Goal: Task Accomplishment & Management: Use online tool/utility

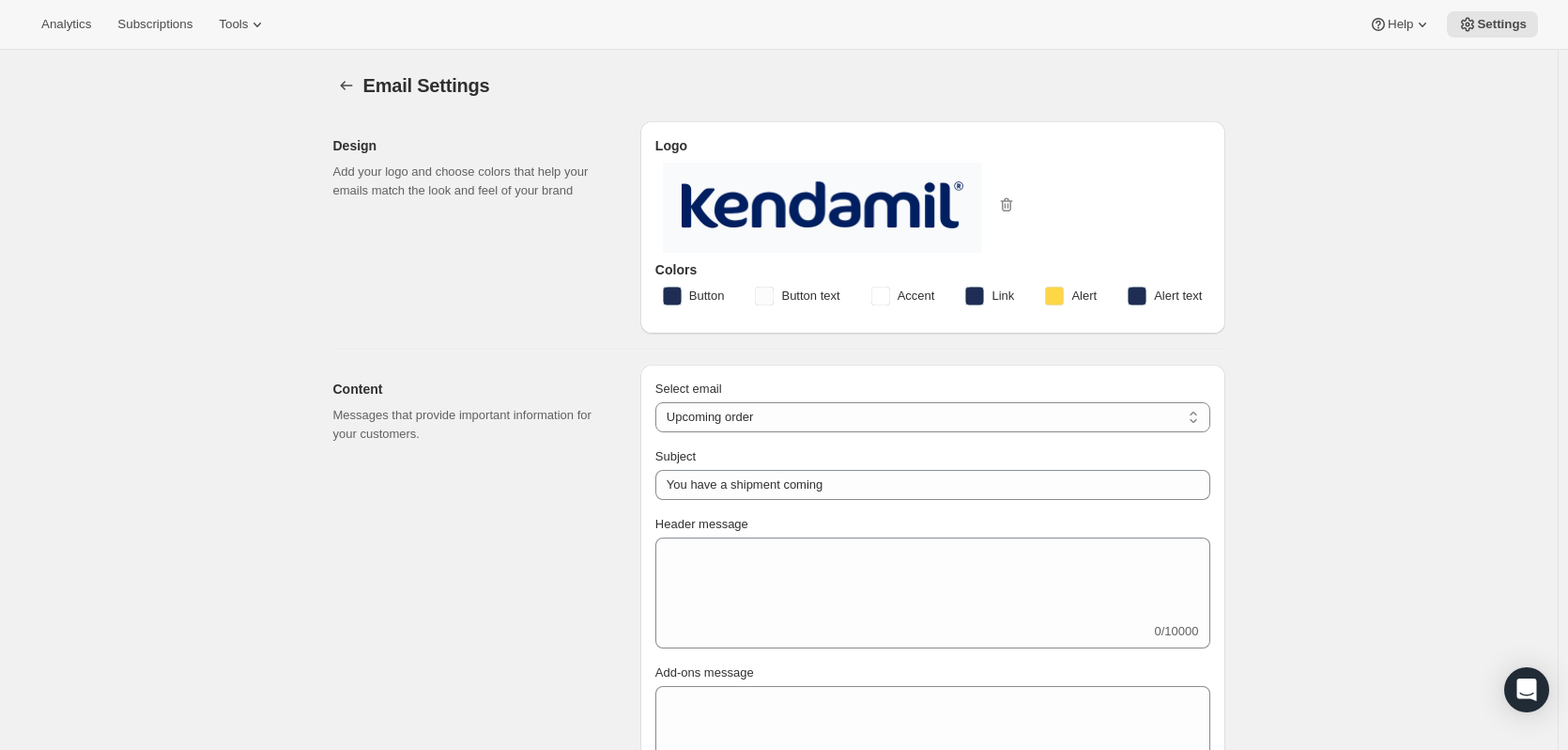
select select "subscriptionMessage"
select select "5"
select select "15"
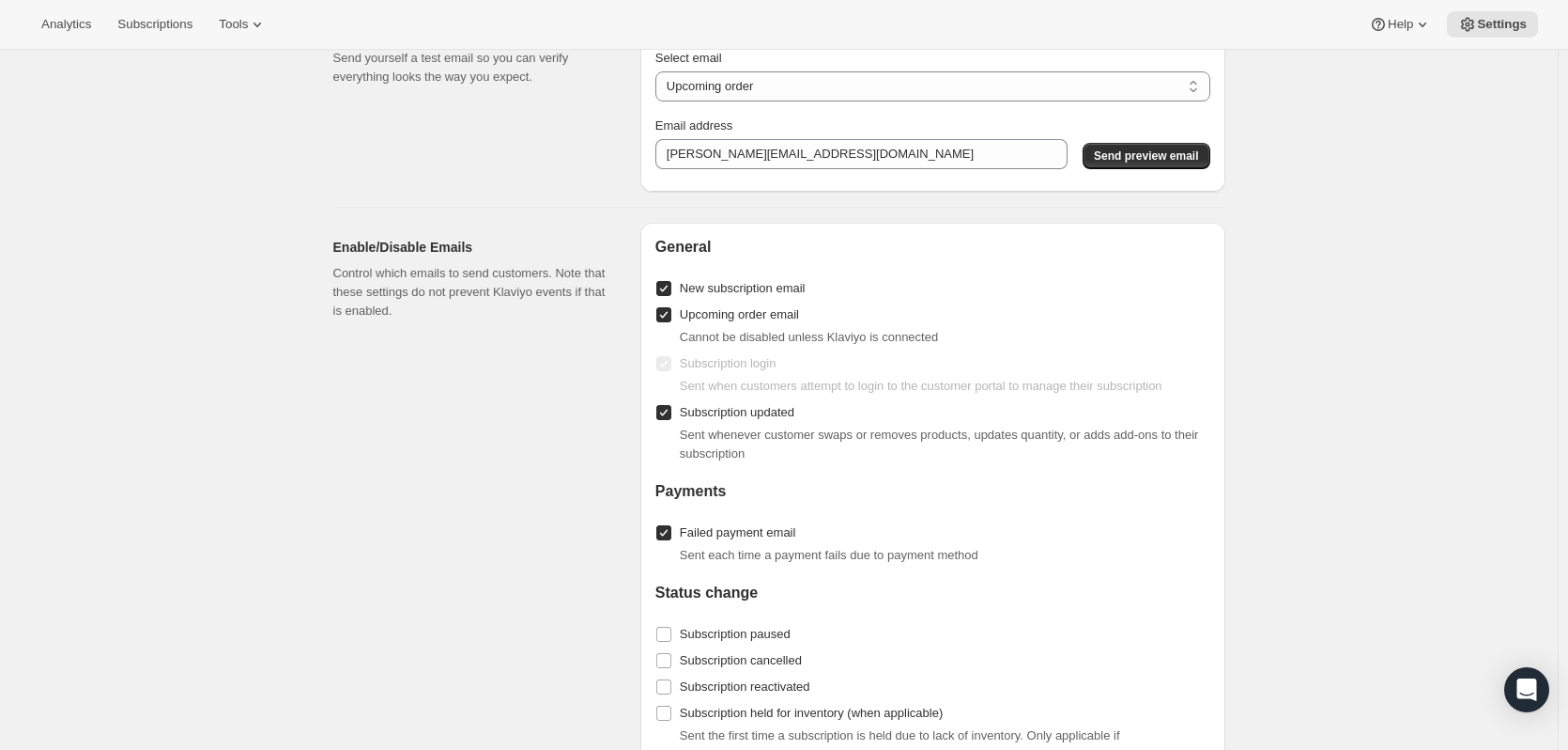
scroll to position [1532, 0]
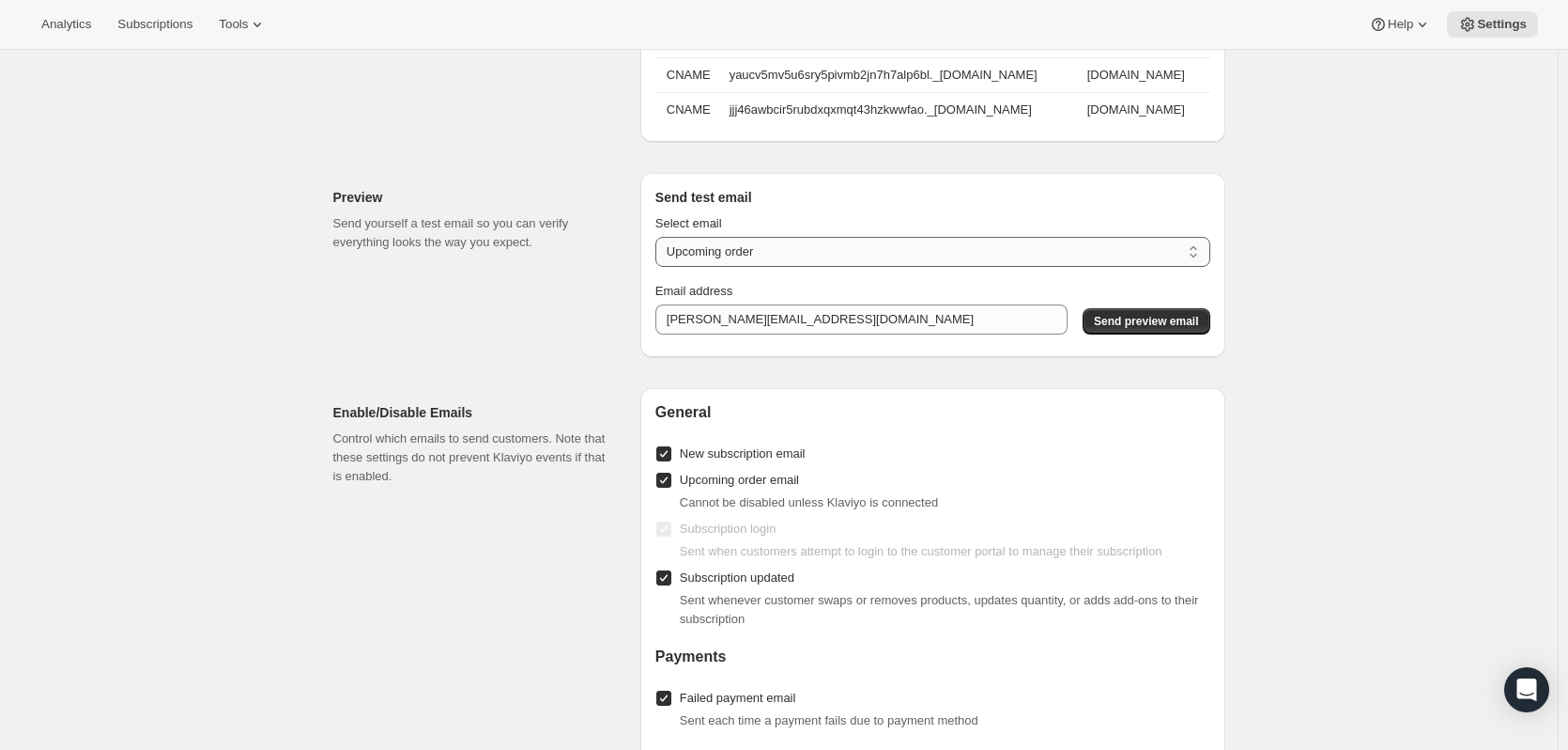
click at [760, 254] on select "New subscription Upcoming order Payment failure Delayed subscription Updated su…" at bounding box center [933, 252] width 555 height 30
select select "updated-subscription"
click at [659, 249] on select "New subscription Upcoming order Payment failure Delayed subscription Updated su…" at bounding box center [933, 252] width 555 height 30
click at [1158, 328] on span "Send preview email" at bounding box center [1146, 321] width 104 height 15
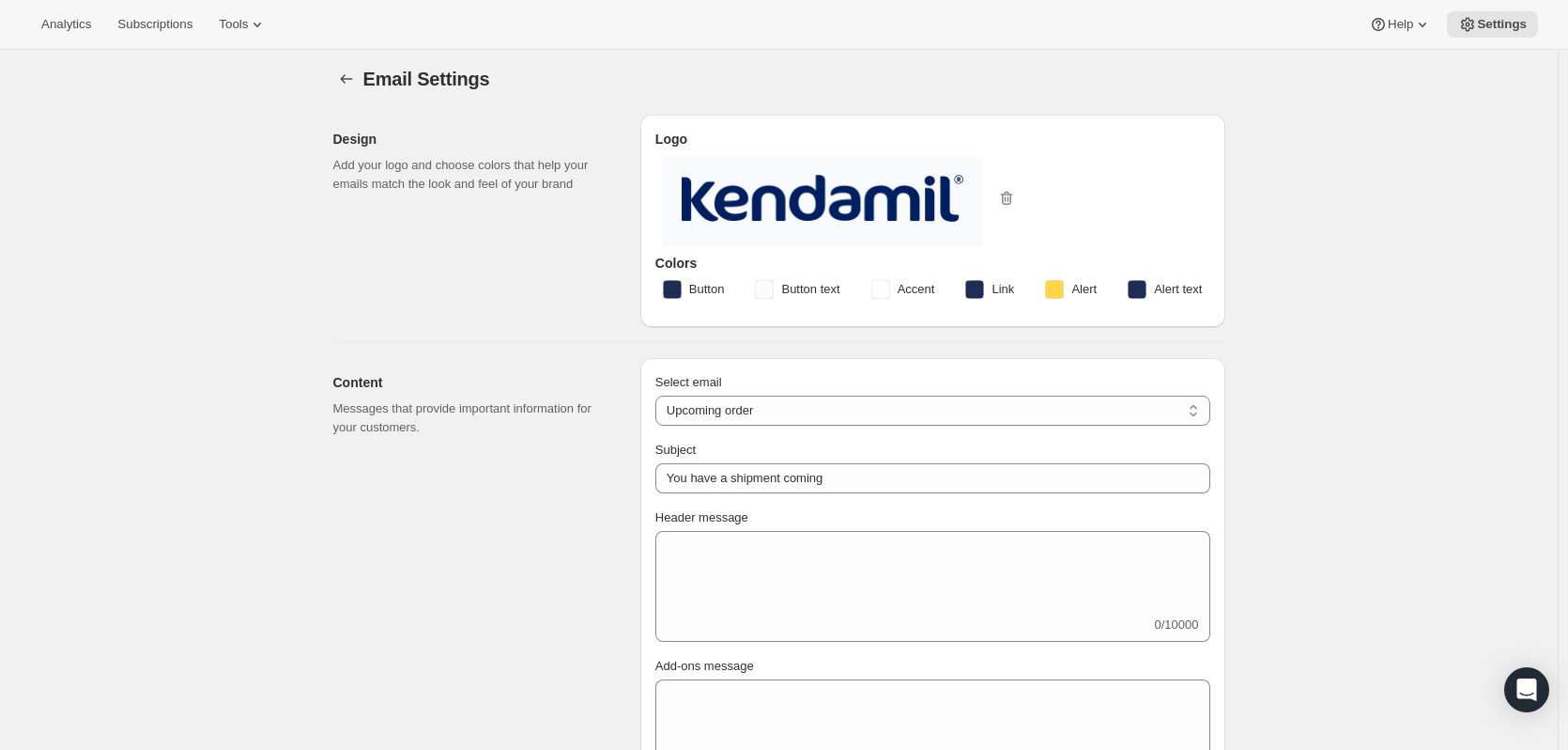
scroll to position [0, 0]
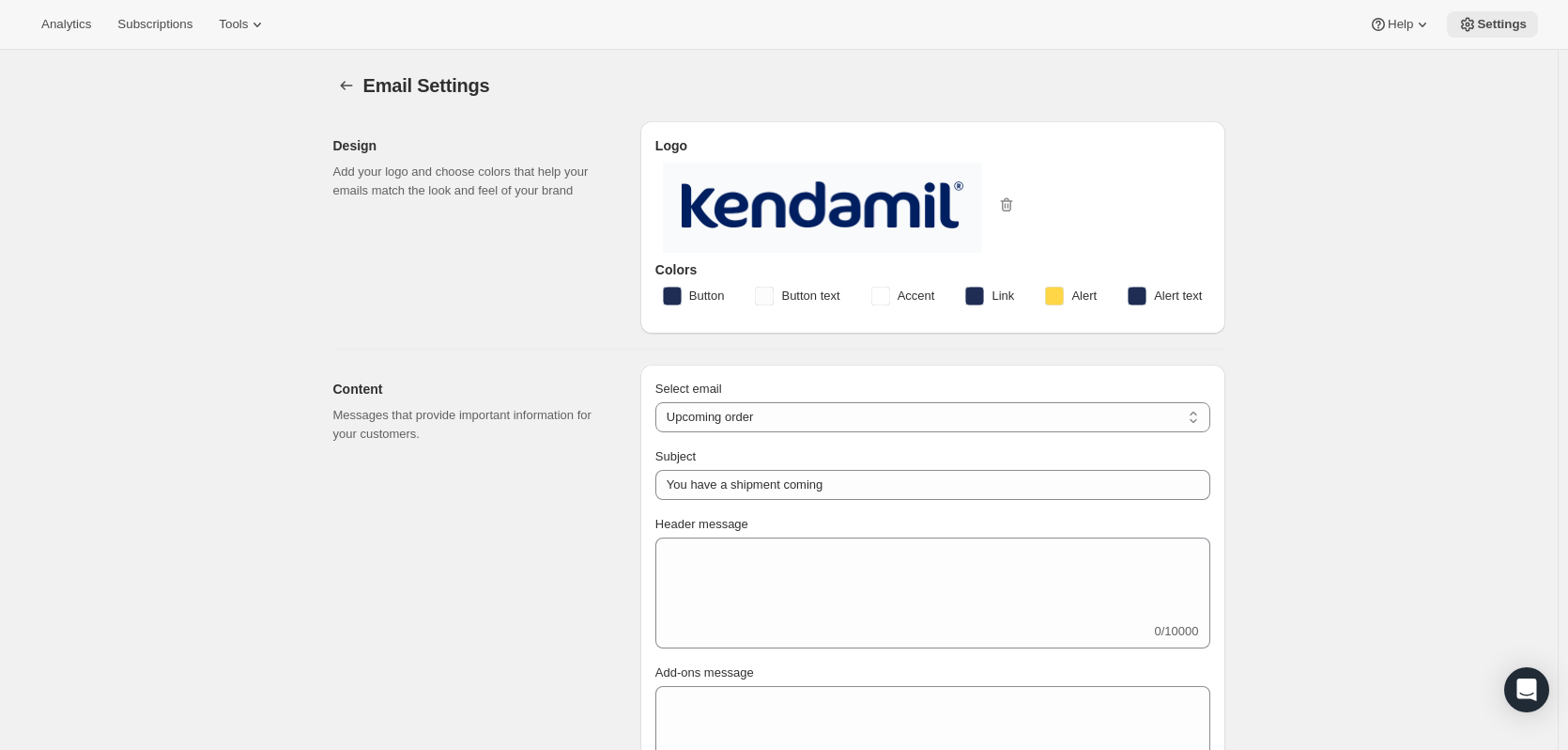
click at [1462, 13] on button "Settings" at bounding box center [1492, 24] width 91 height 26
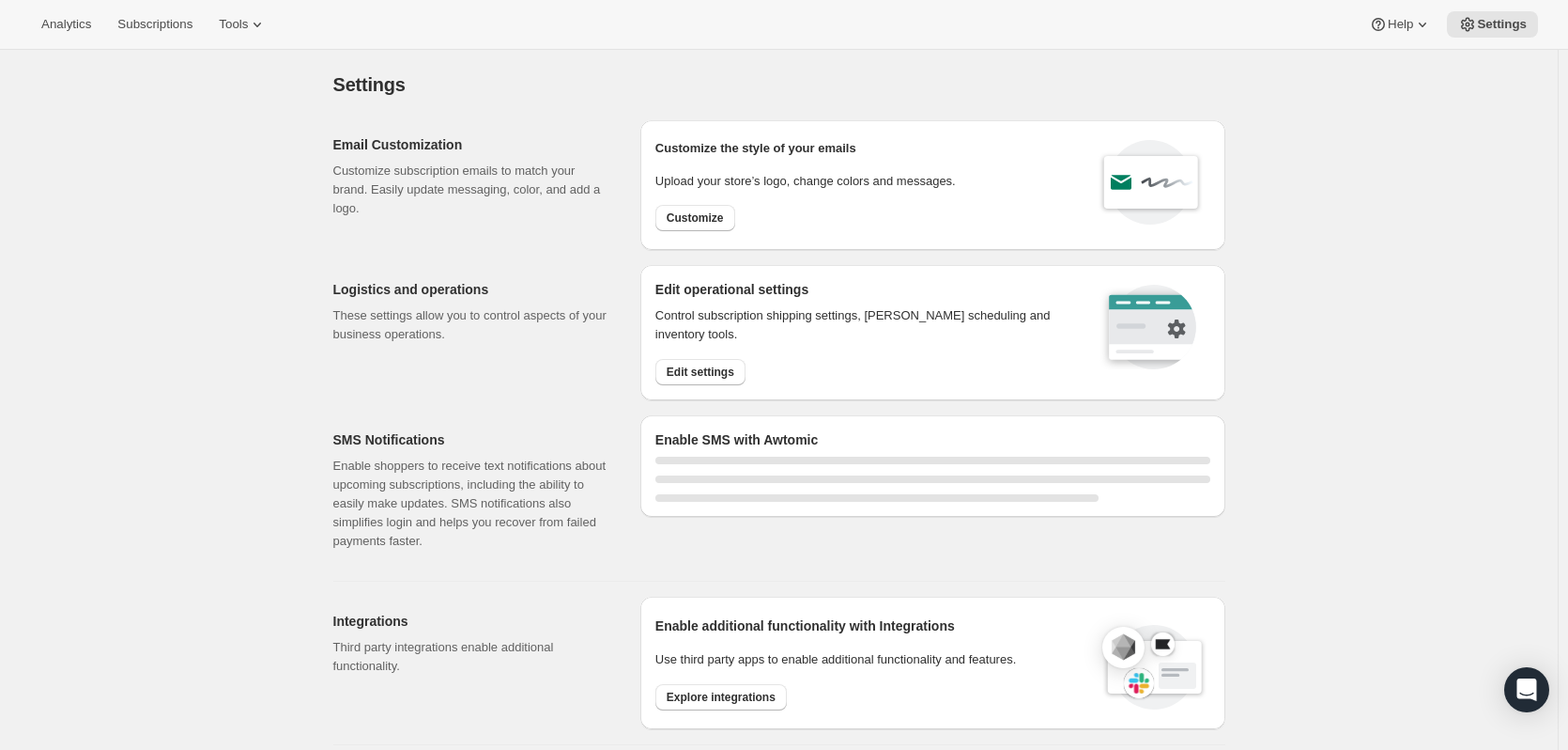
scroll to position [94, 0]
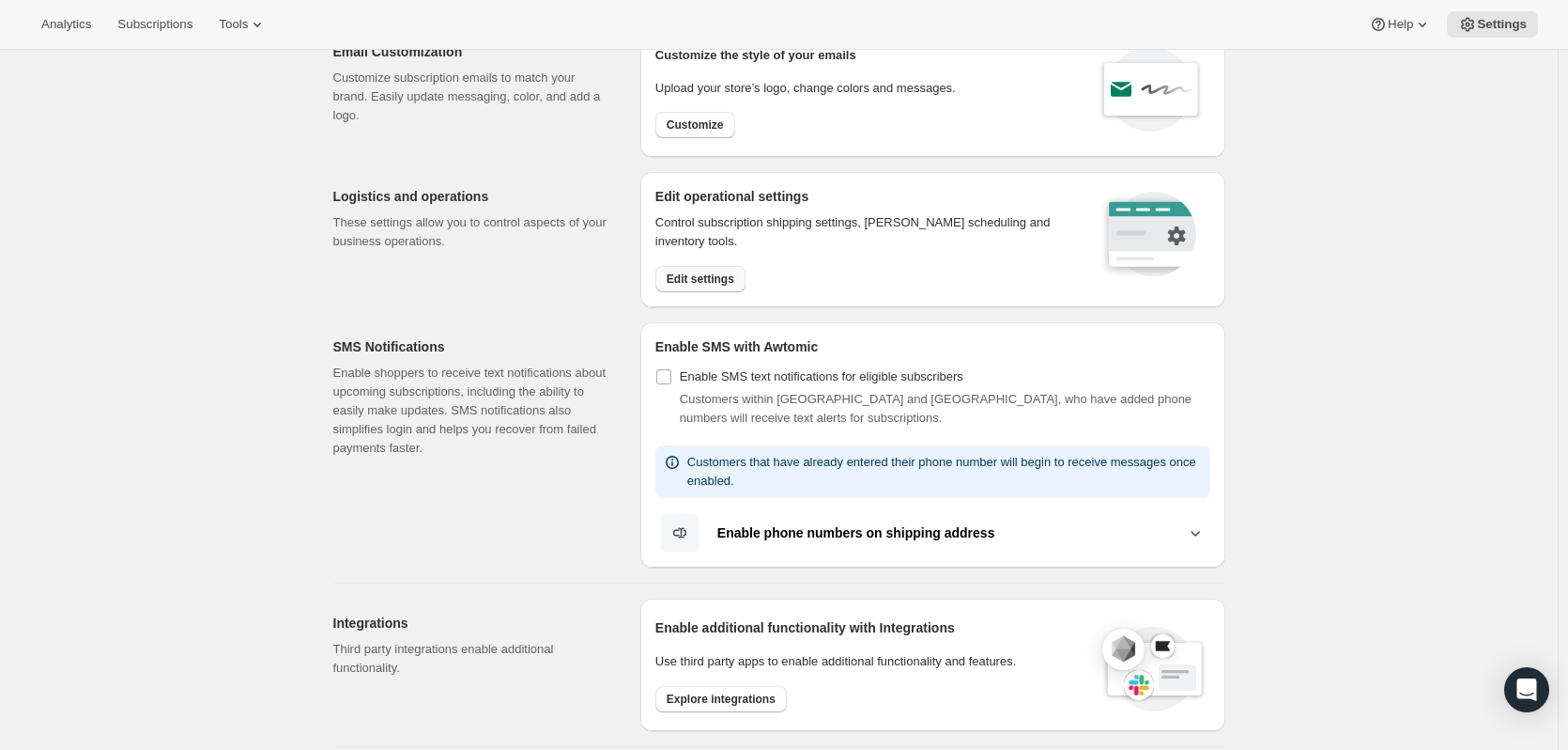
click at [731, 279] on span "Edit settings" at bounding box center [701, 279] width 68 height 15
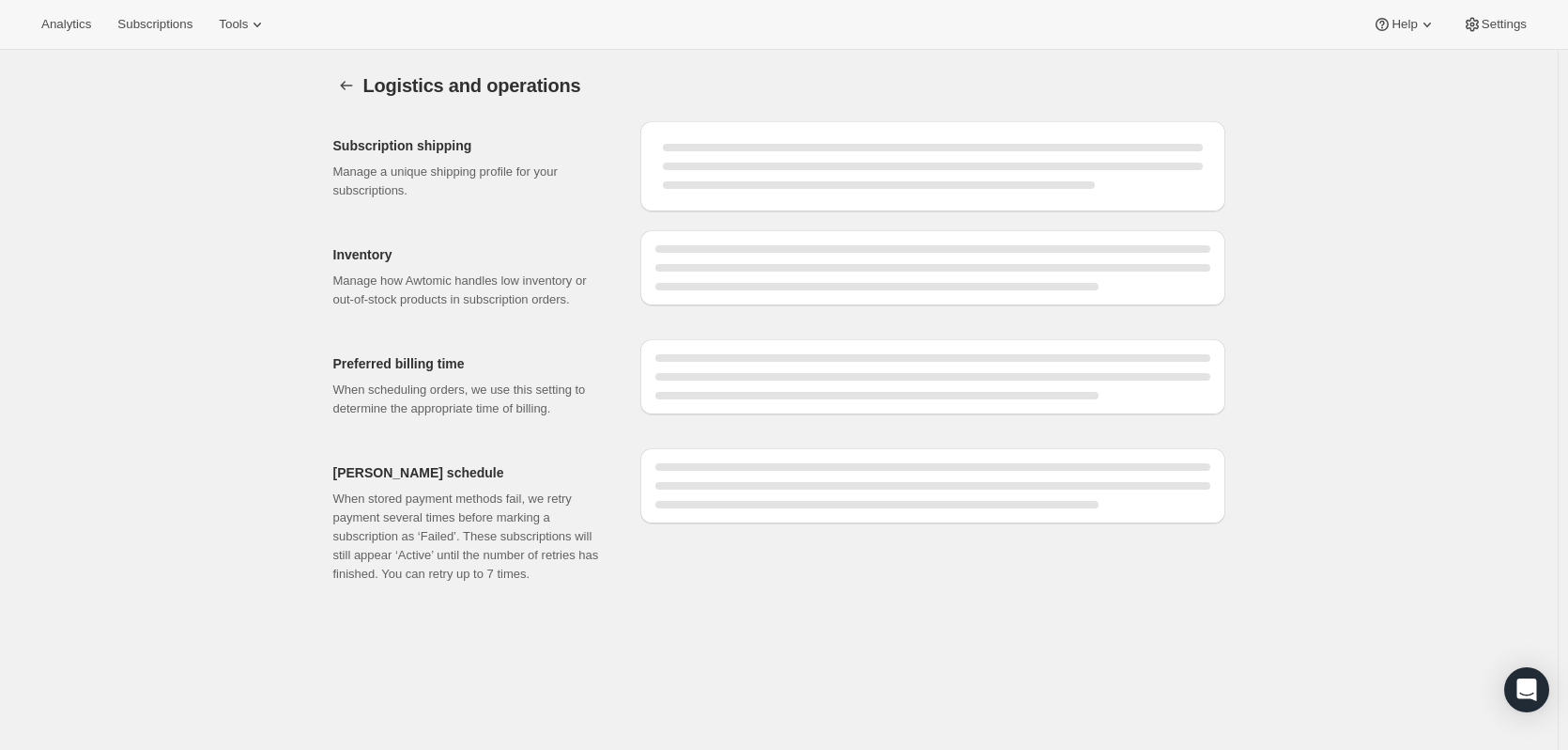
select select "05:00"
select select "DAY"
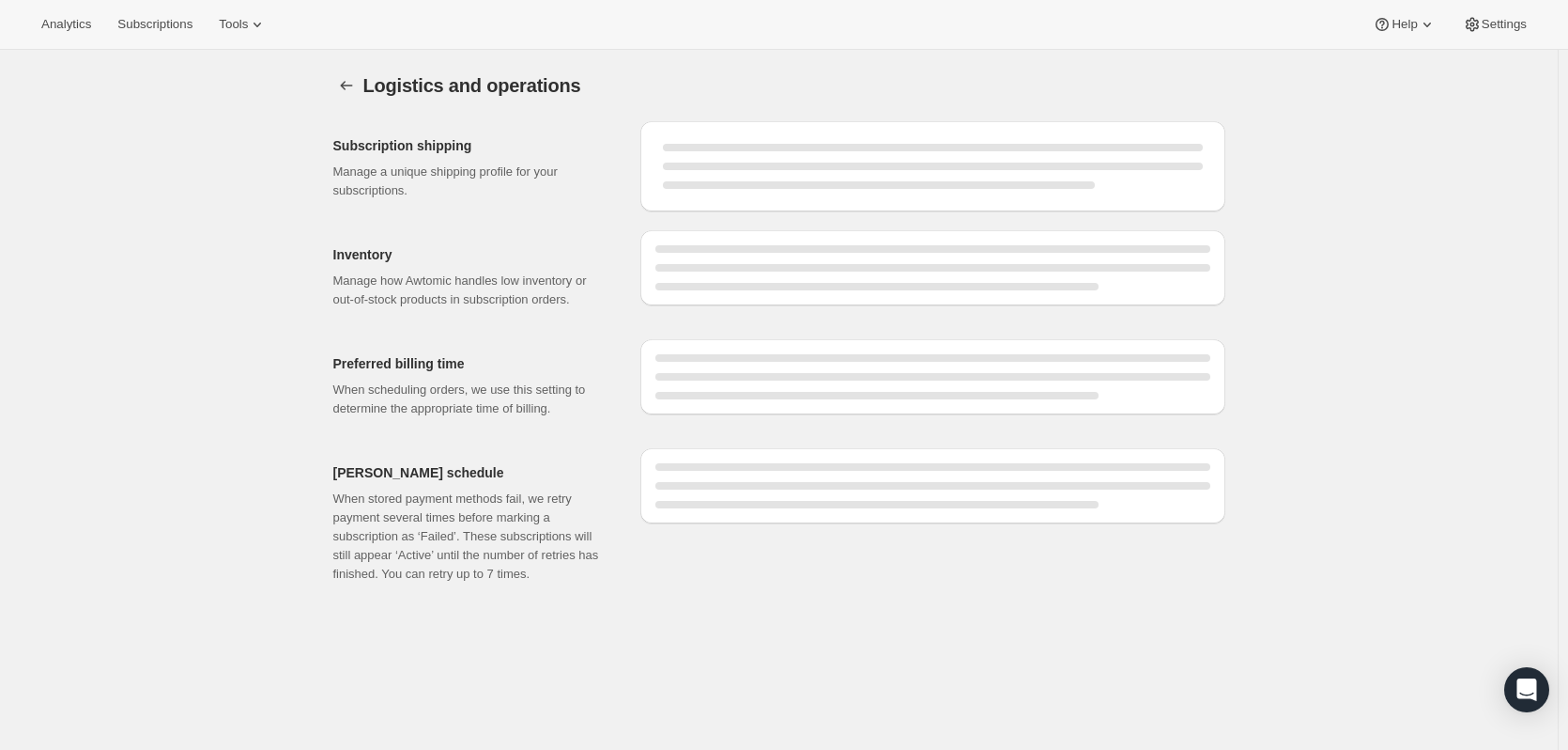
select select "DAY"
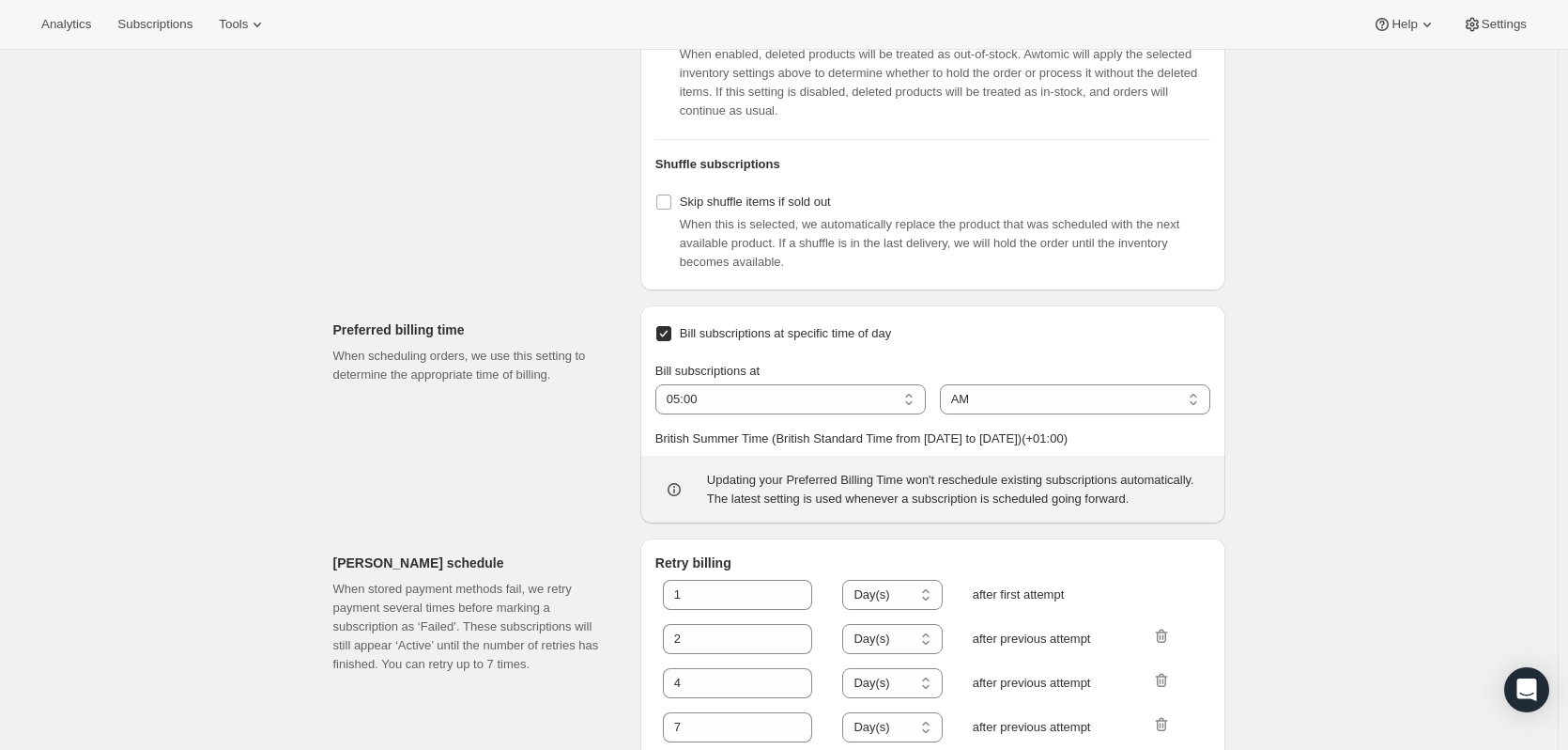
scroll to position [831, 0]
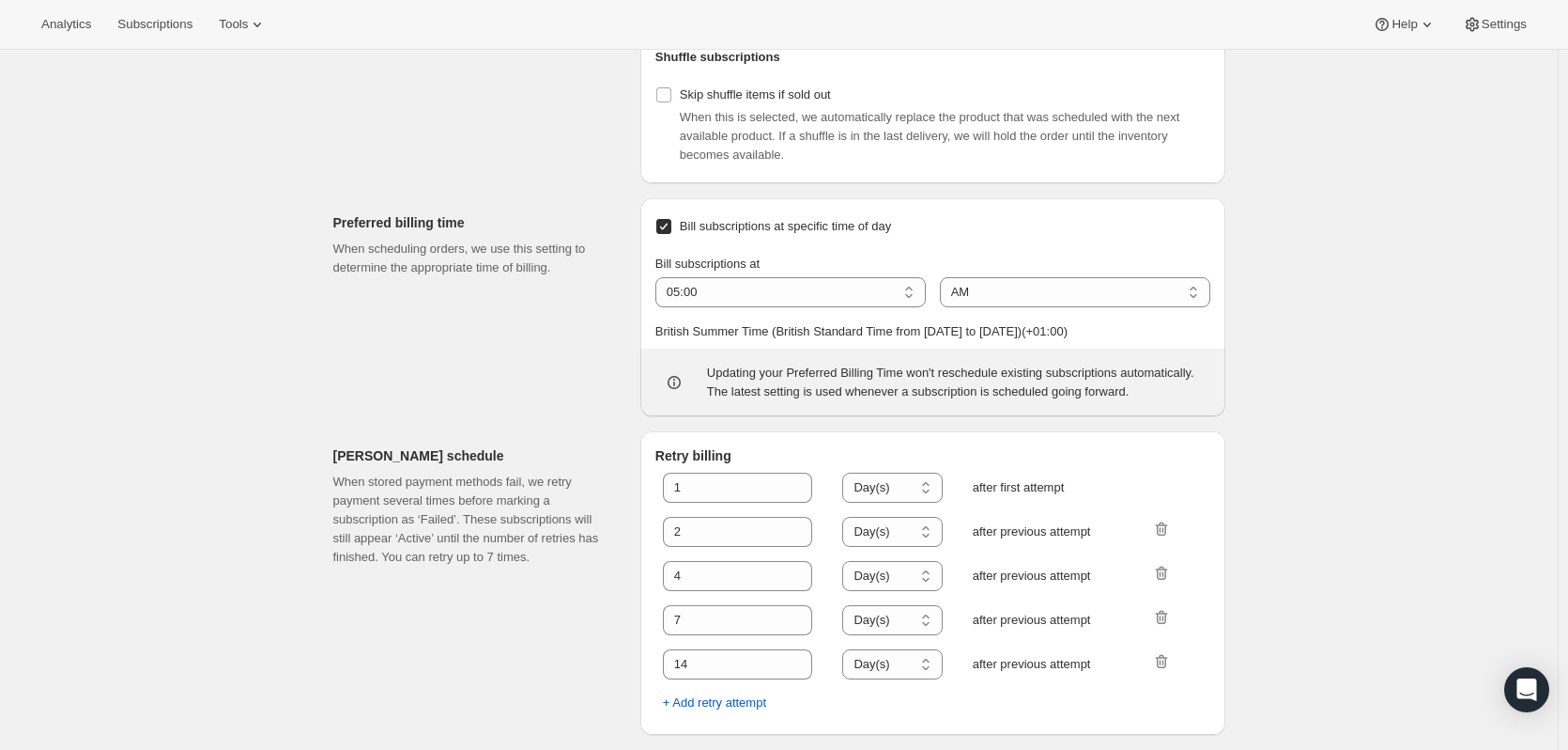
click at [1470, 7] on div "Analytics Subscriptions Tools Help Settings" at bounding box center [784, 24] width 1568 height 50
click at [1470, 8] on div "Analytics Subscriptions Tools Help Settings" at bounding box center [784, 24] width 1568 height 50
click at [1473, 22] on icon at bounding box center [1472, 24] width 19 height 19
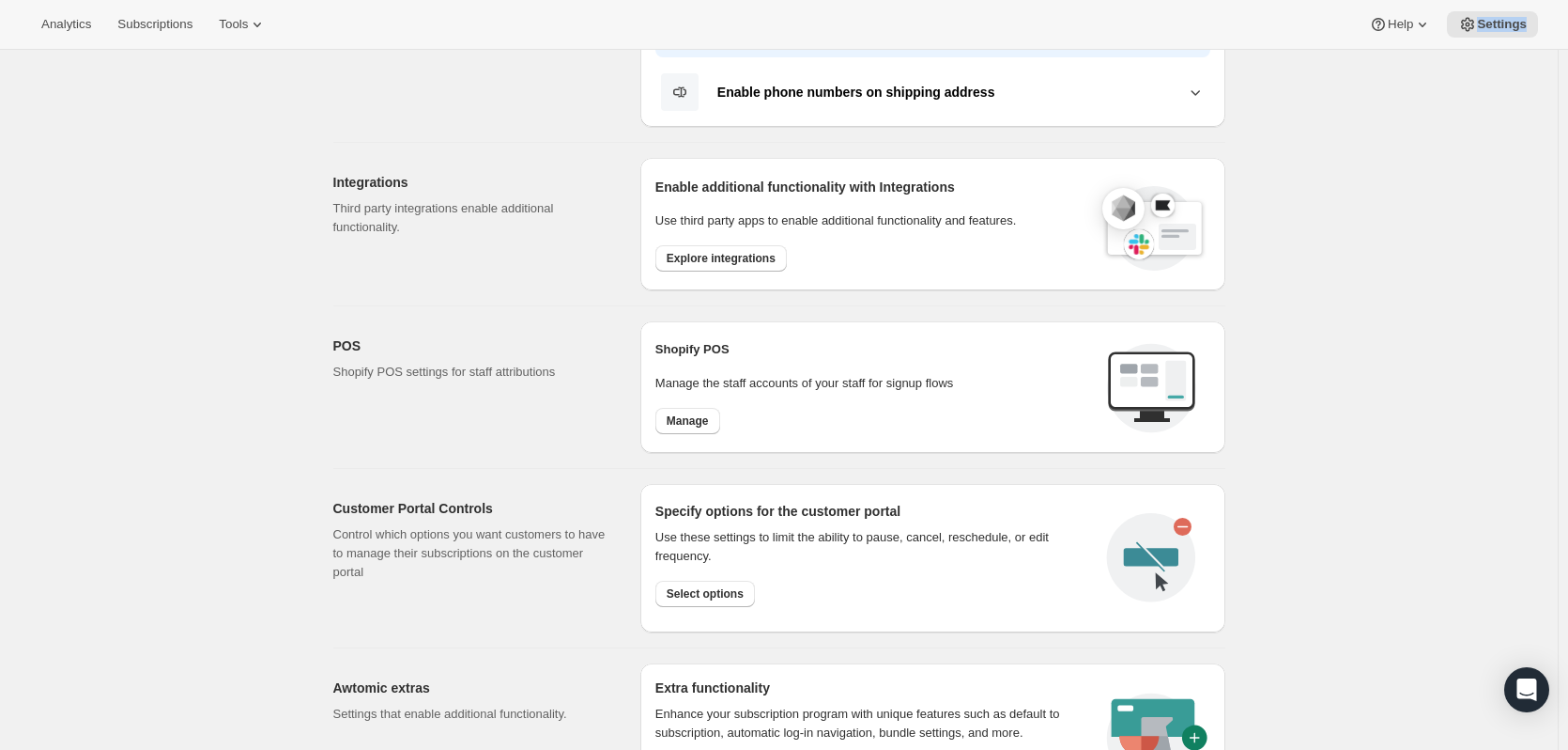
scroll to position [564, 0]
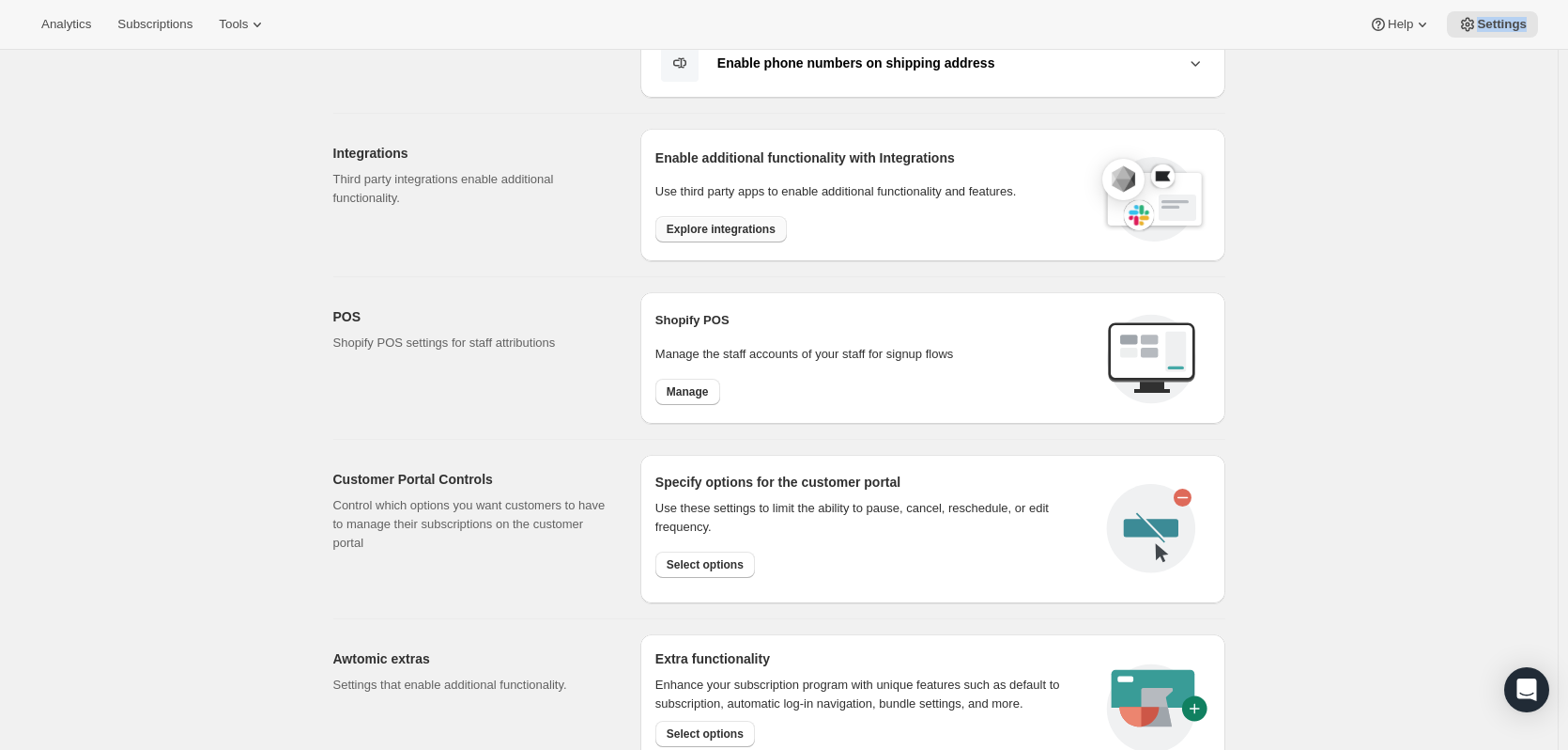
click at [718, 228] on span "Explore integrations" at bounding box center [721, 230] width 109 height 15
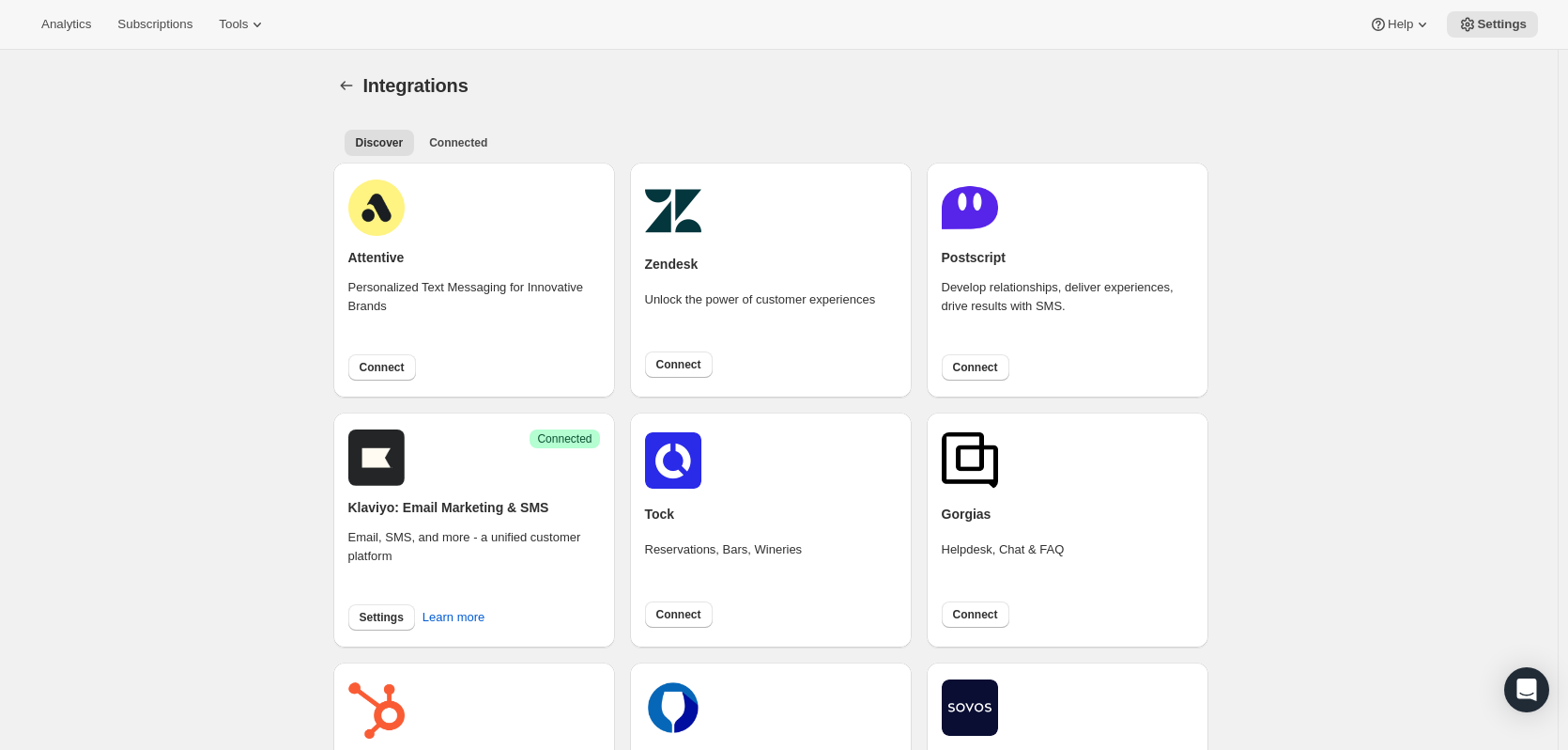
click at [450, 620] on span "Learn more" at bounding box center [453, 617] width 62 height 19
click at [411, 620] on button "Settings" at bounding box center [381, 617] width 67 height 26
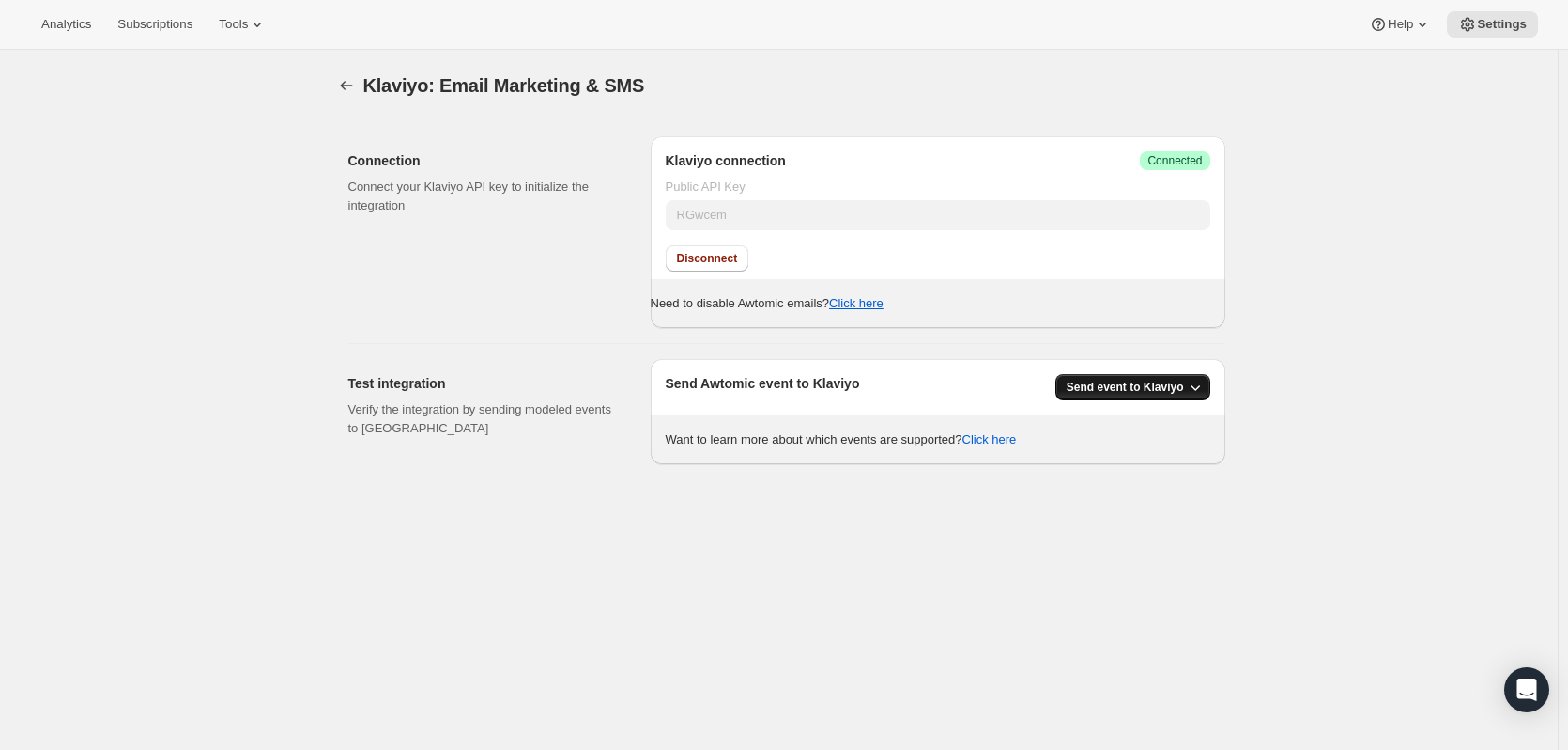
click at [1192, 390] on icon "button" at bounding box center [1196, 387] width 19 height 19
click at [1180, 434] on span "Send event to Klaviyo" at bounding box center [1142, 426] width 119 height 19
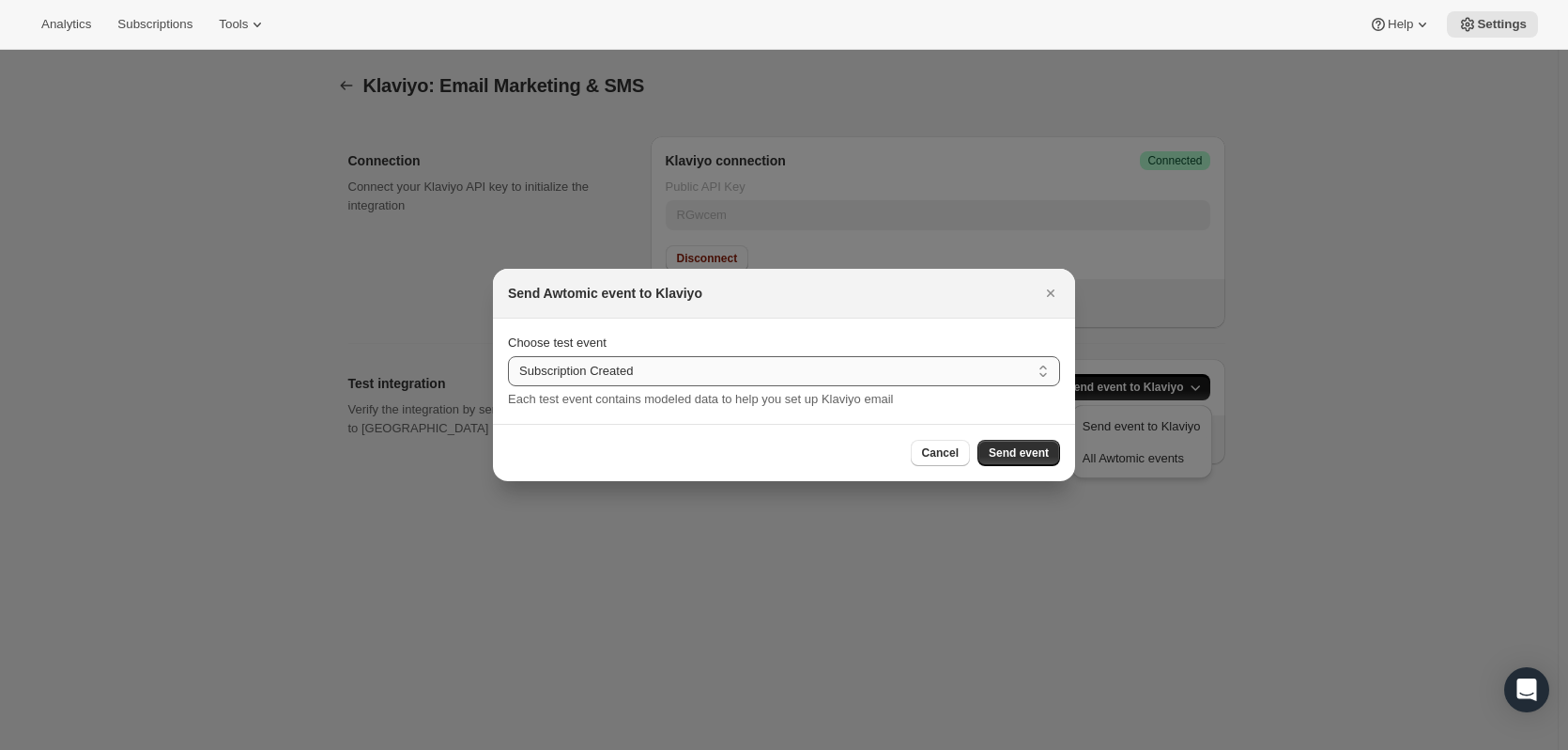
click at [739, 368] on select "Subscription Created Subscription Cancelled Subscription Changed Frequency Subs…" at bounding box center [784, 371] width 552 height 30
click at [508, 356] on select "Subscription Created Subscription Cancelled Subscription Changed Frequency Subs…" at bounding box center [784, 371] width 552 height 30
click at [757, 361] on select "Subscription Created Subscription Cancelled Subscription Changed Frequency Subs…" at bounding box center [784, 371] width 552 height 30
select select "created"
click at [508, 356] on select "Subscription Created Subscription Cancelled Subscription Changed Frequency Subs…" at bounding box center [784, 371] width 552 height 30
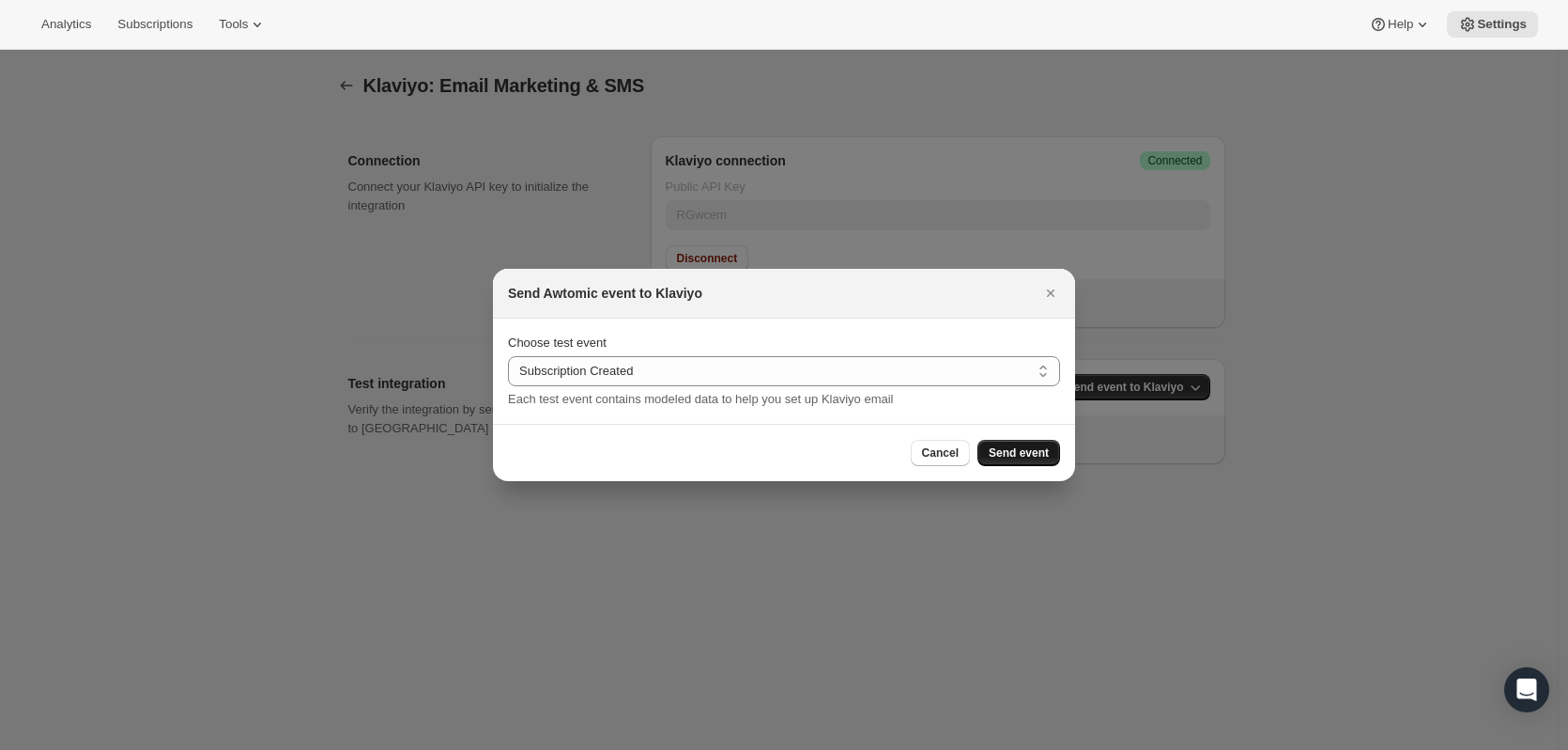
click at [1016, 445] on button "Send event" at bounding box center [1019, 453] width 83 height 26
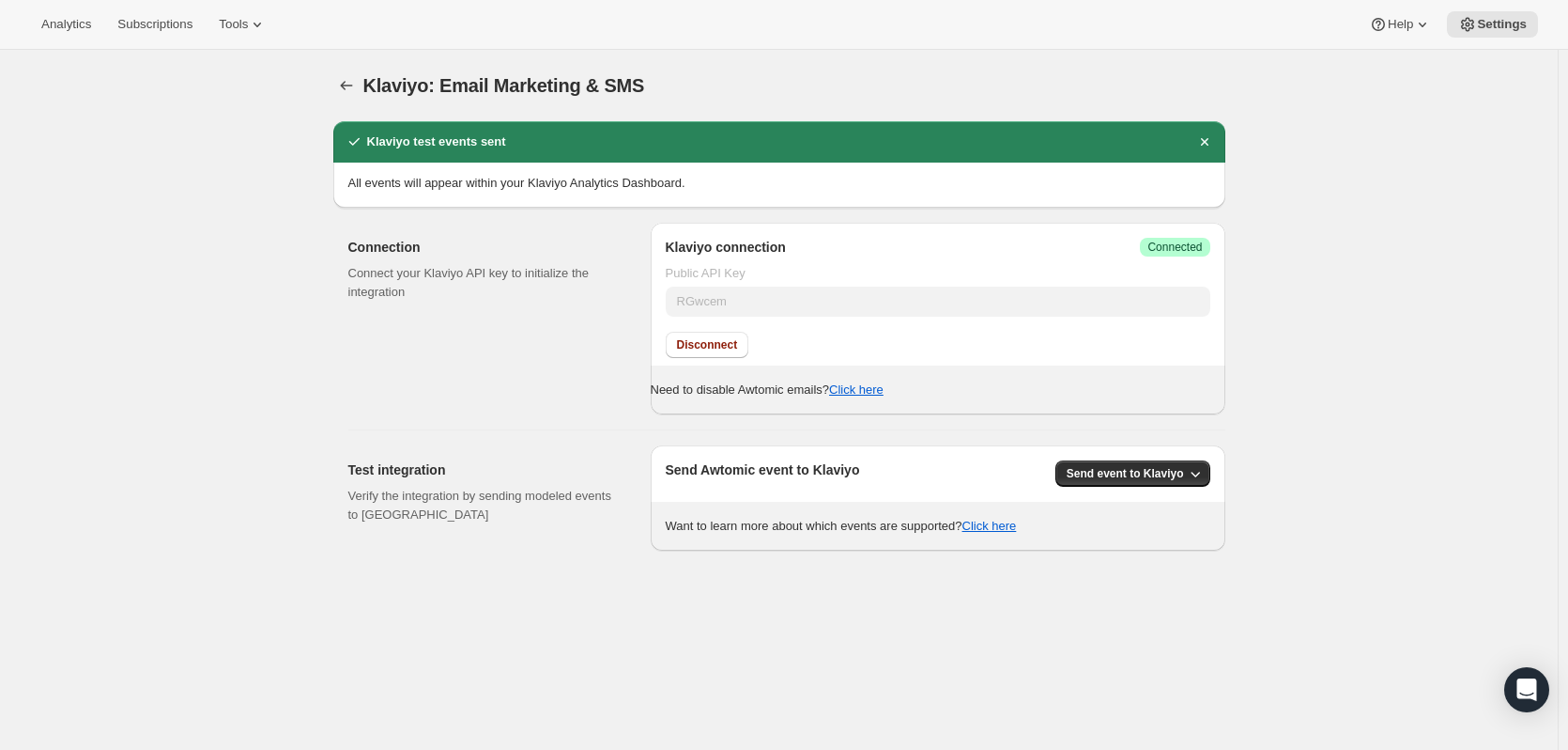
click at [1393, 139] on div "Klaviyo: Email Marketing & SMS. This page is ready Klaviyo: Email Marketing & S…" at bounding box center [779, 424] width 1558 height 750
